Goal: Information Seeking & Learning: Find specific fact

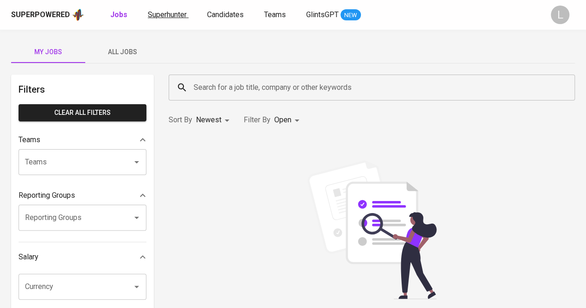
click at [170, 15] on span "Superhunter" at bounding box center [167, 14] width 39 height 9
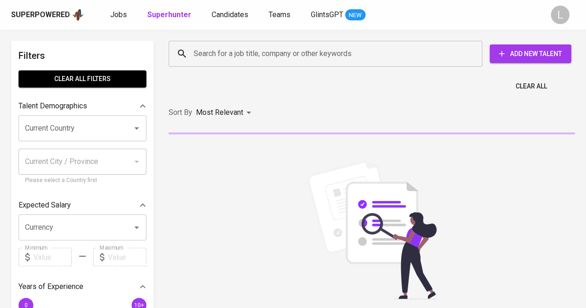
click at [216, 42] on div "Search for a job title, company or other keywords" at bounding box center [326, 54] width 314 height 26
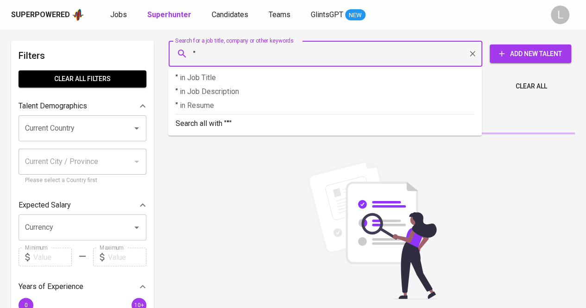
paste input "[PERSON_NAME]"
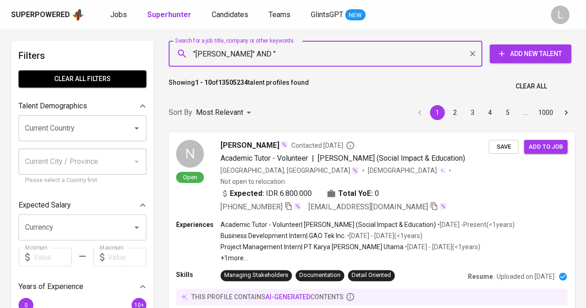
paste input "Airlangga"
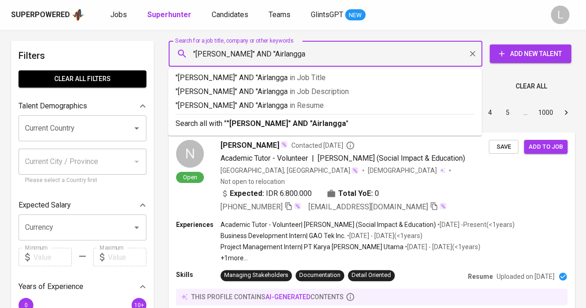
type input ""[PERSON_NAME]" AND "Airlangga""
click at [294, 119] on b ""[PERSON_NAME]" AND "Airlangga"" at bounding box center [287, 123] width 122 height 9
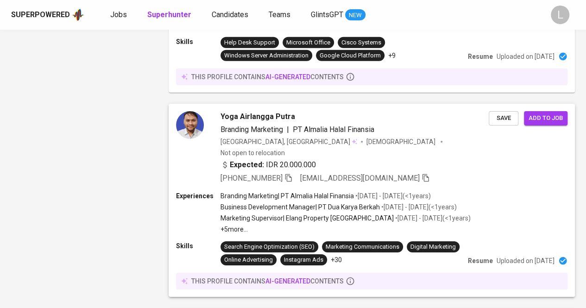
scroll to position [1577, 0]
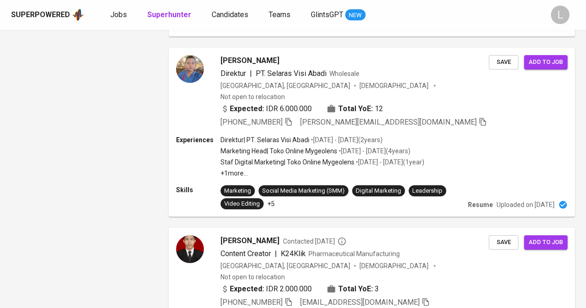
scroll to position [1572, 0]
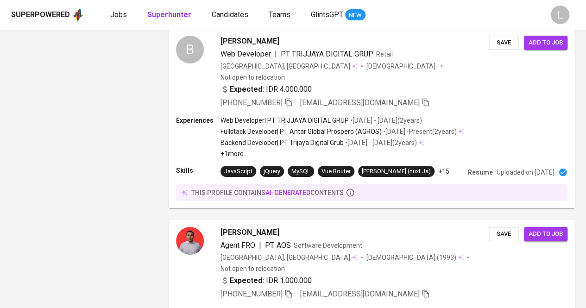
scroll to position [1579, 0]
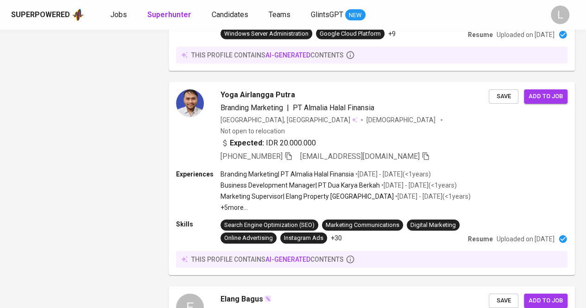
scroll to position [1577, 0]
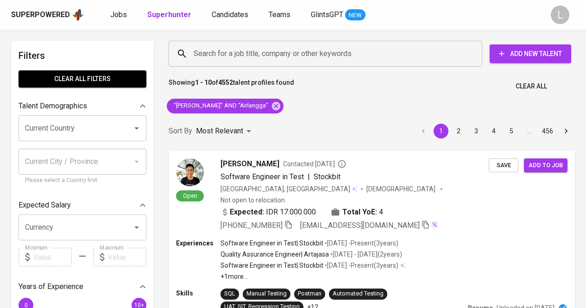
scroll to position [1577, 0]
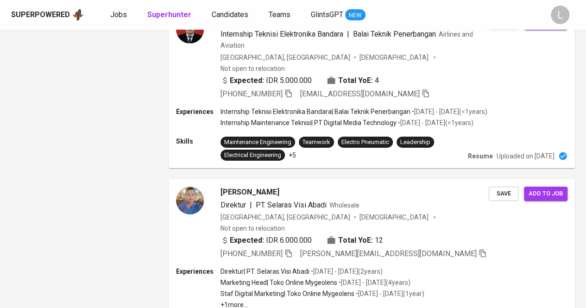
scroll to position [1572, 0]
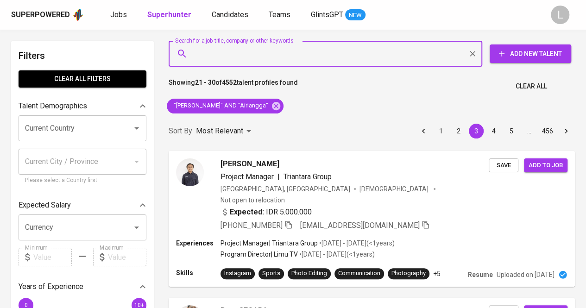
click at [301, 56] on input "Search for a job title, company or other keywords" at bounding box center [327, 54] width 273 height 18
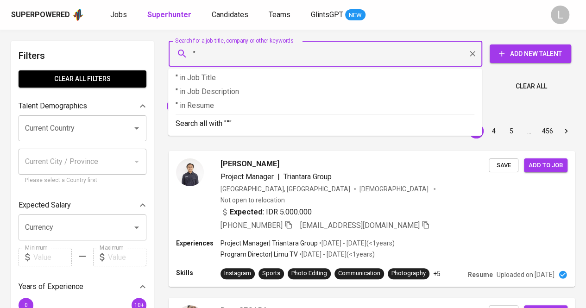
paste input "Angelika Anggun"
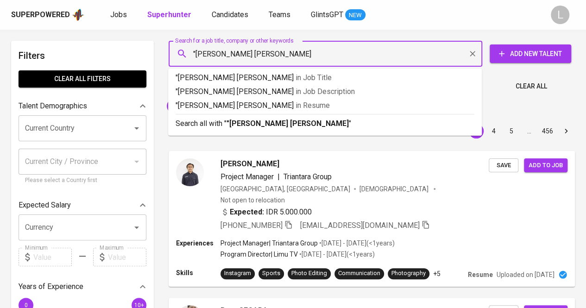
type input ""Angelika Anggun""
click at [250, 122] on b ""Angelika Anggun"" at bounding box center [288, 123] width 125 height 9
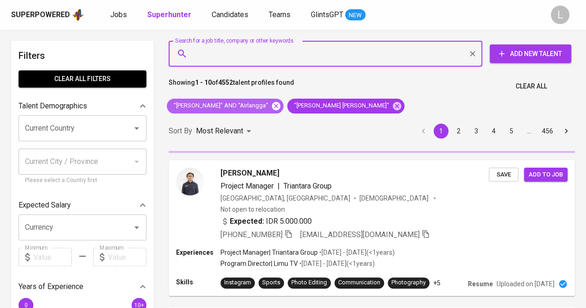
click at [271, 108] on icon at bounding box center [276, 106] width 10 height 10
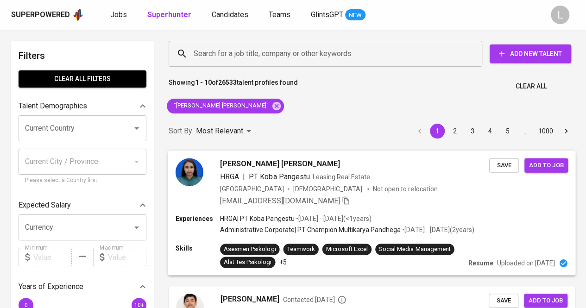
click at [233, 162] on span "Angelika Anggun" at bounding box center [280, 163] width 120 height 11
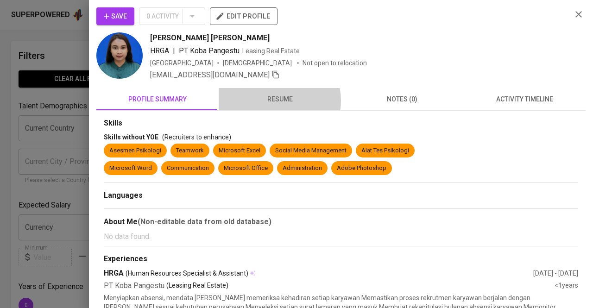
click at [274, 100] on span "resume" at bounding box center [279, 100] width 111 height 12
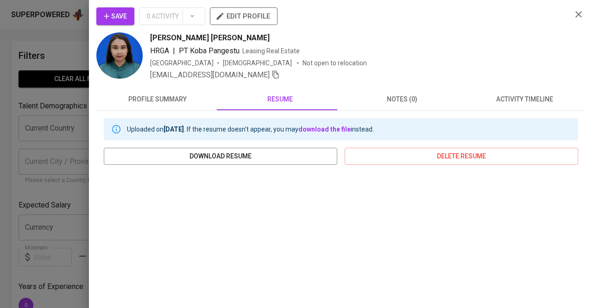
scroll to position [45, 0]
